Goal: Information Seeking & Learning: Find specific fact

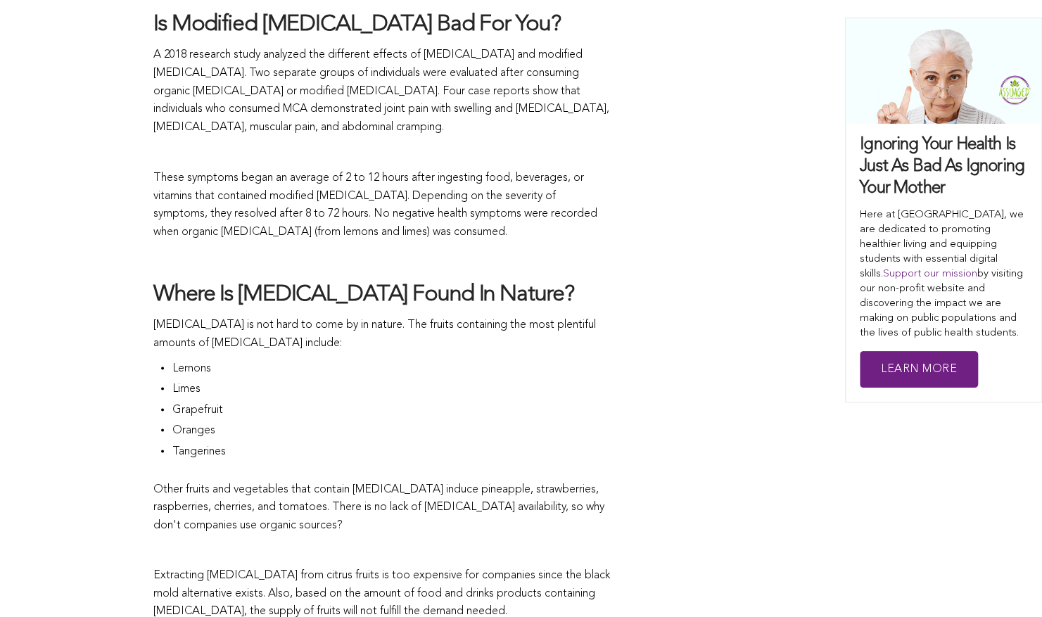
scroll to position [1421, 0]
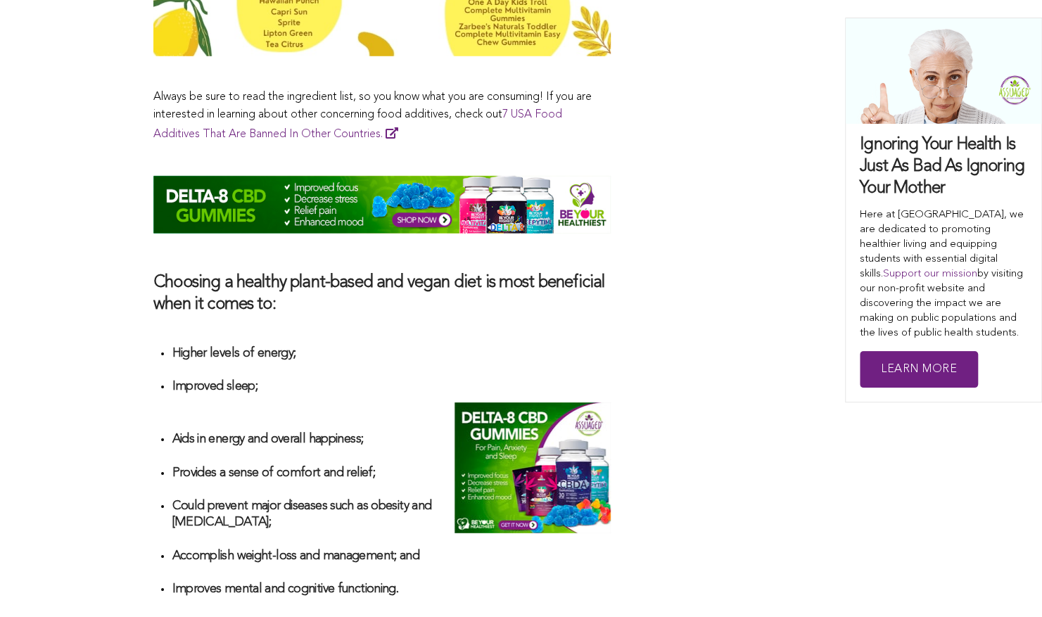
scroll to position [2480, 0]
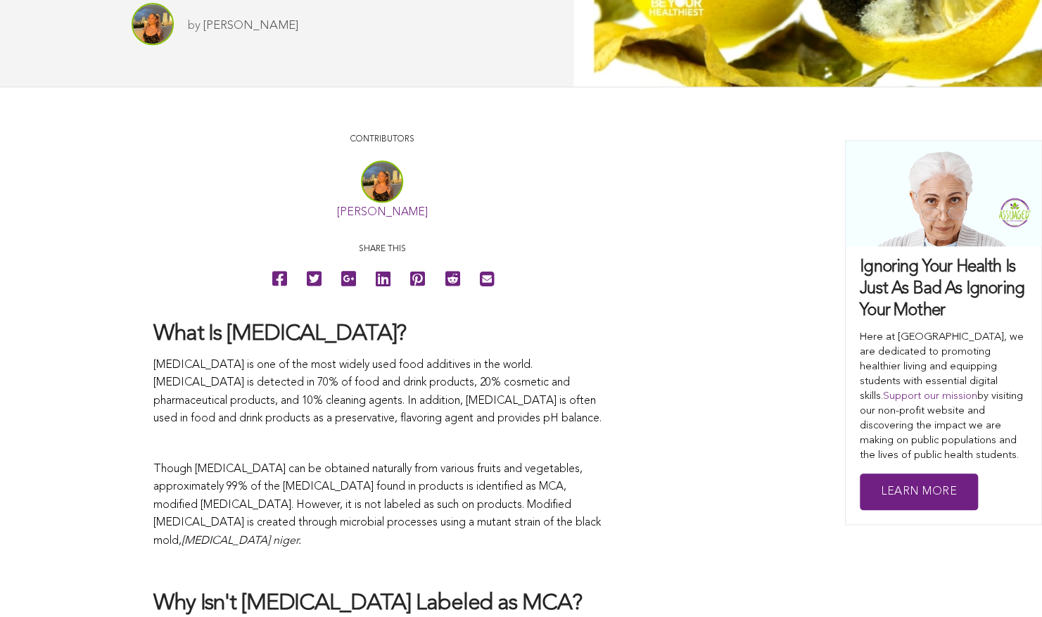
scroll to position [674, 0]
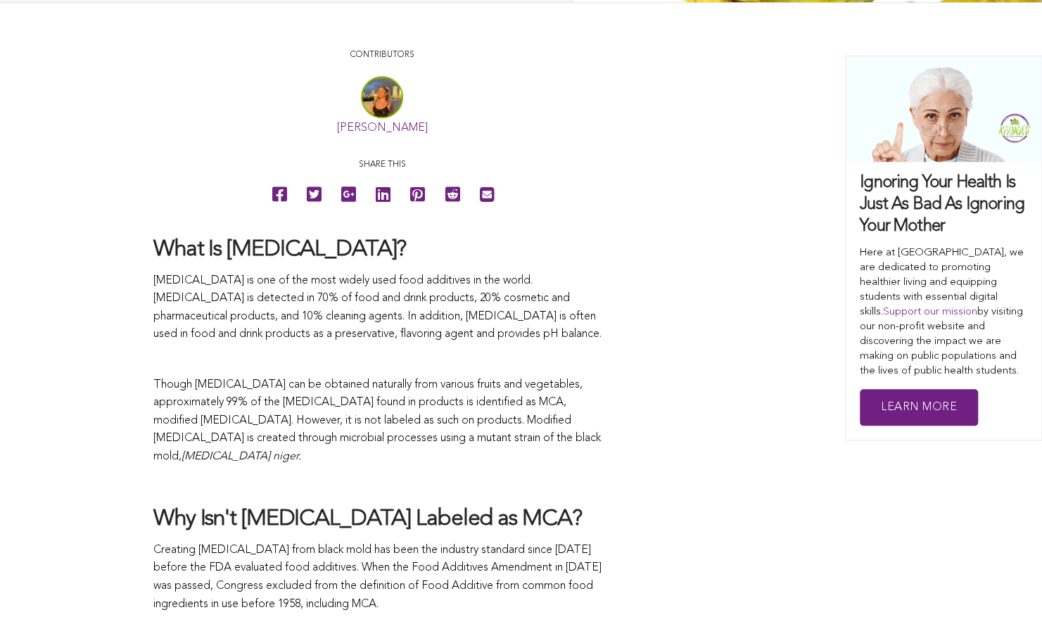
click at [153, 250] on h2 "What Is [MEDICAL_DATA]?" at bounding box center [381, 251] width 457 height 30
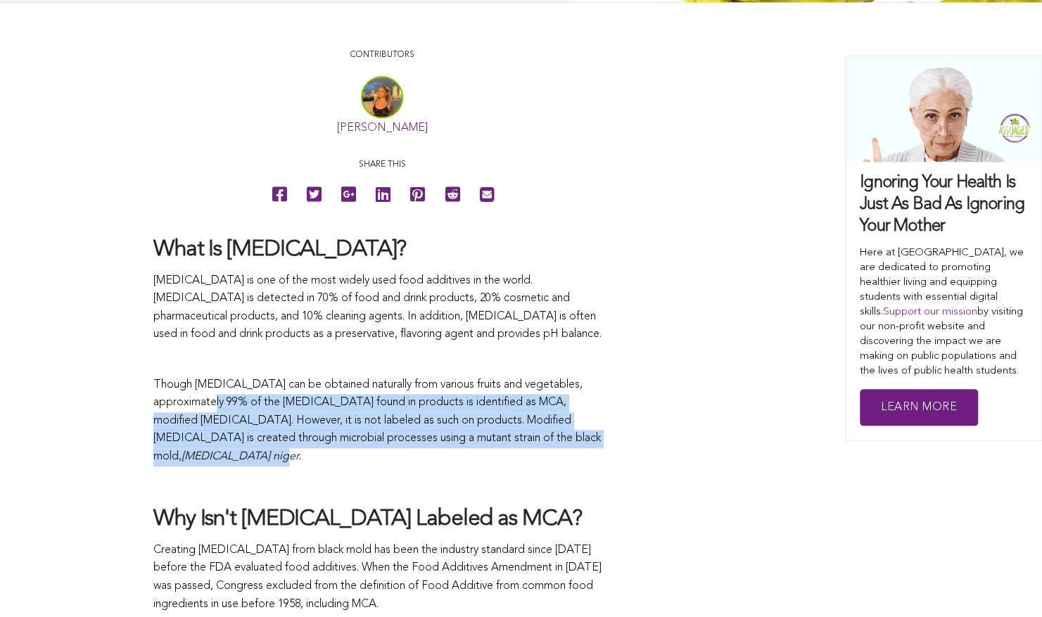
drag, startPoint x: 228, startPoint y: 398, endPoint x: 563, endPoint y: 443, distance: 337.8
click at [563, 443] on p "Though citric acid can be obtained naturally from various fruits and vegetables…" at bounding box center [381, 421] width 457 height 90
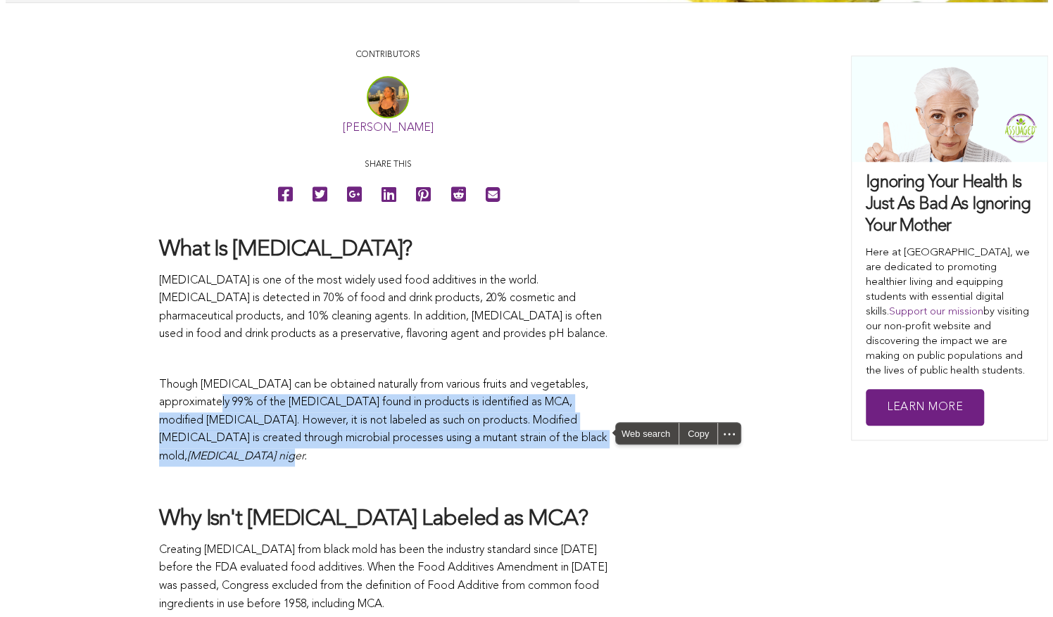
scroll to position [0, 0]
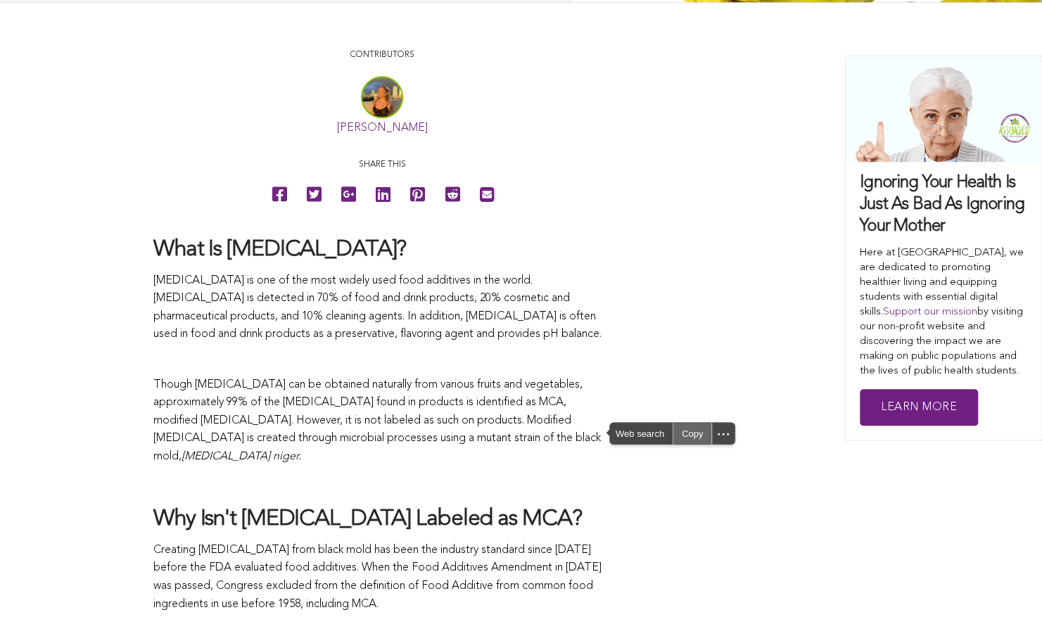
click at [689, 433] on div "Copy" at bounding box center [692, 433] width 38 height 21
